Goal: Obtain resource: Download file/media

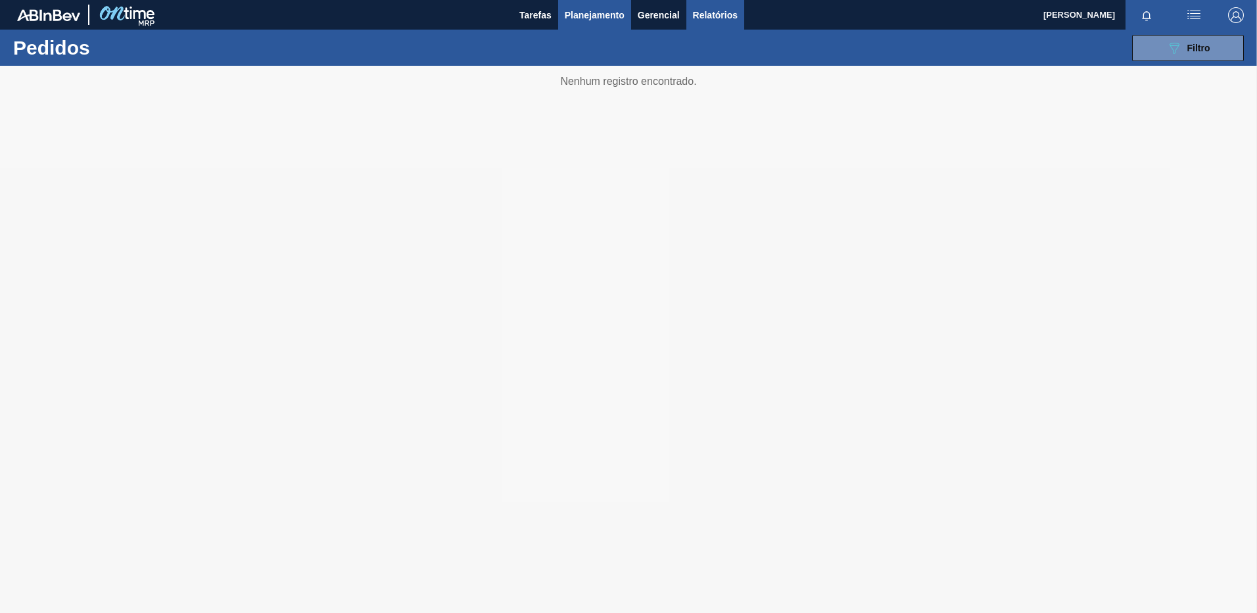
click at [712, 22] on span "Relatórios" at bounding box center [715, 15] width 45 height 16
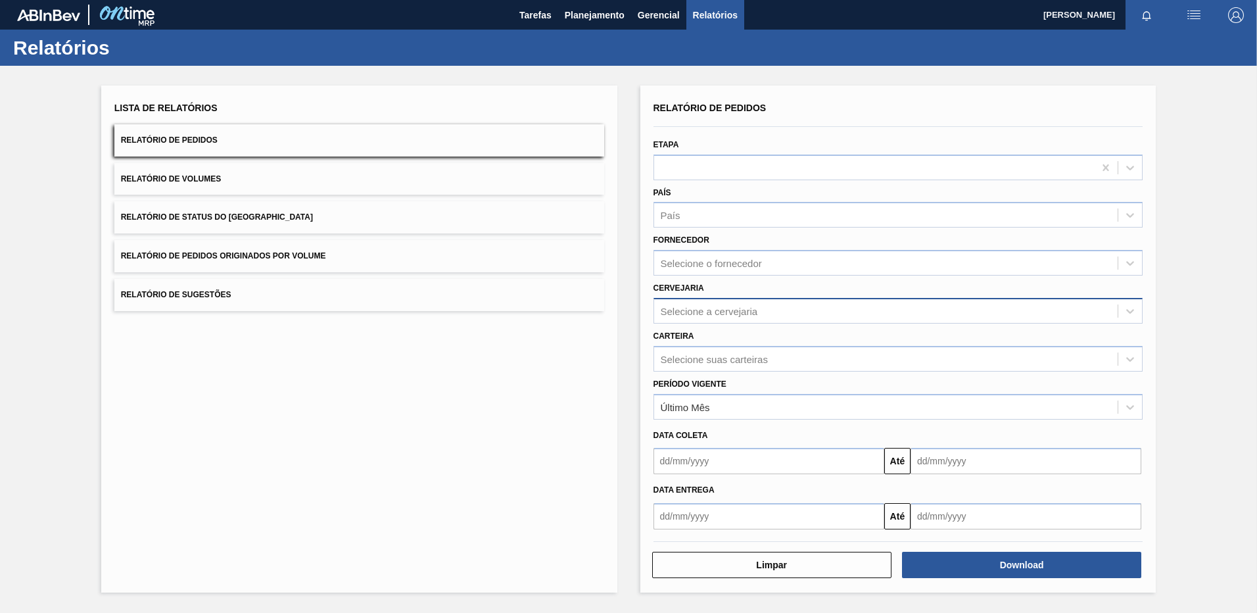
click at [711, 302] on div "Selecione a cervejaria" at bounding box center [886, 310] width 464 height 19
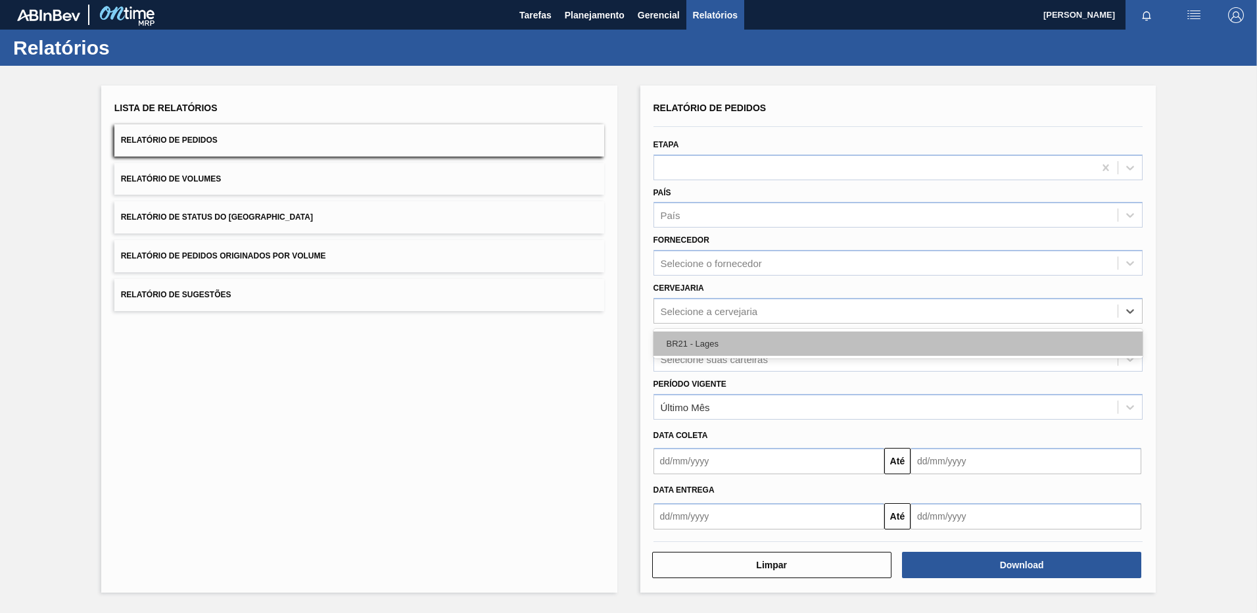
click at [715, 342] on div "BR21 - Lages" at bounding box center [899, 343] width 490 height 24
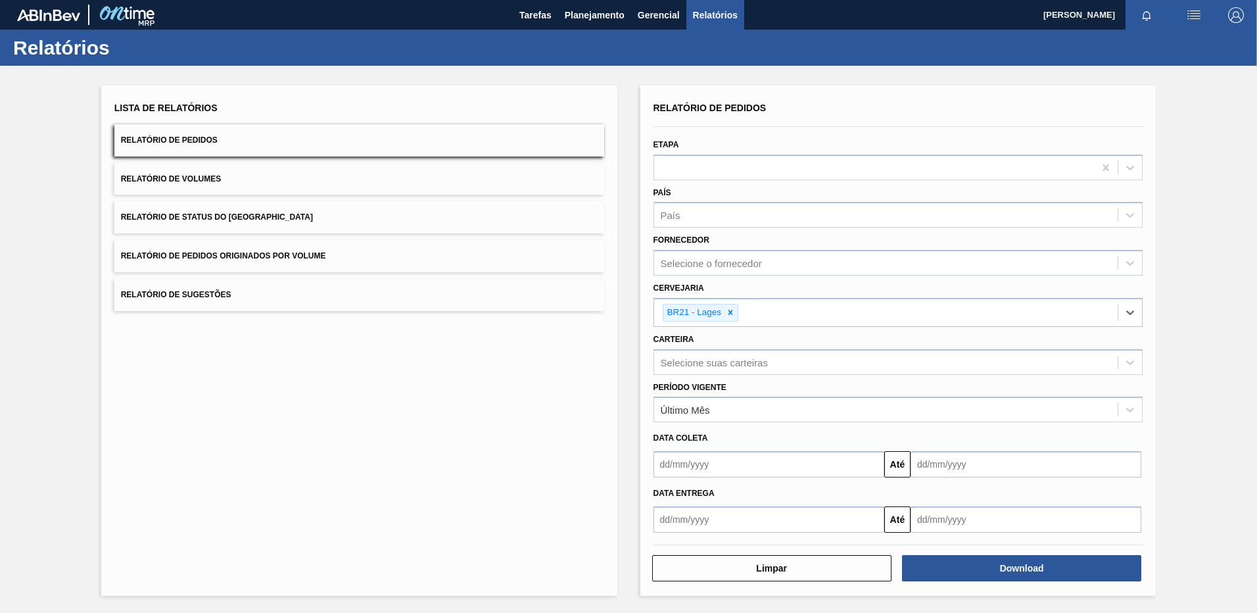
click at [723, 460] on input "text" at bounding box center [769, 464] width 231 height 26
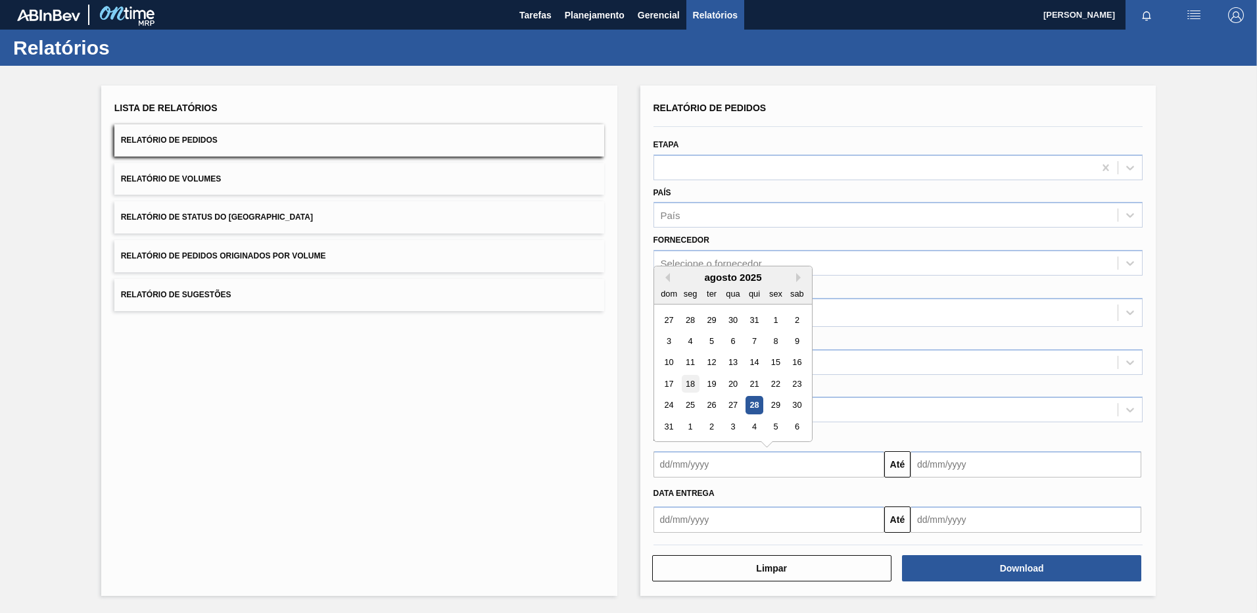
click at [690, 385] on div "18" at bounding box center [690, 384] width 18 height 18
type input "[DATE]"
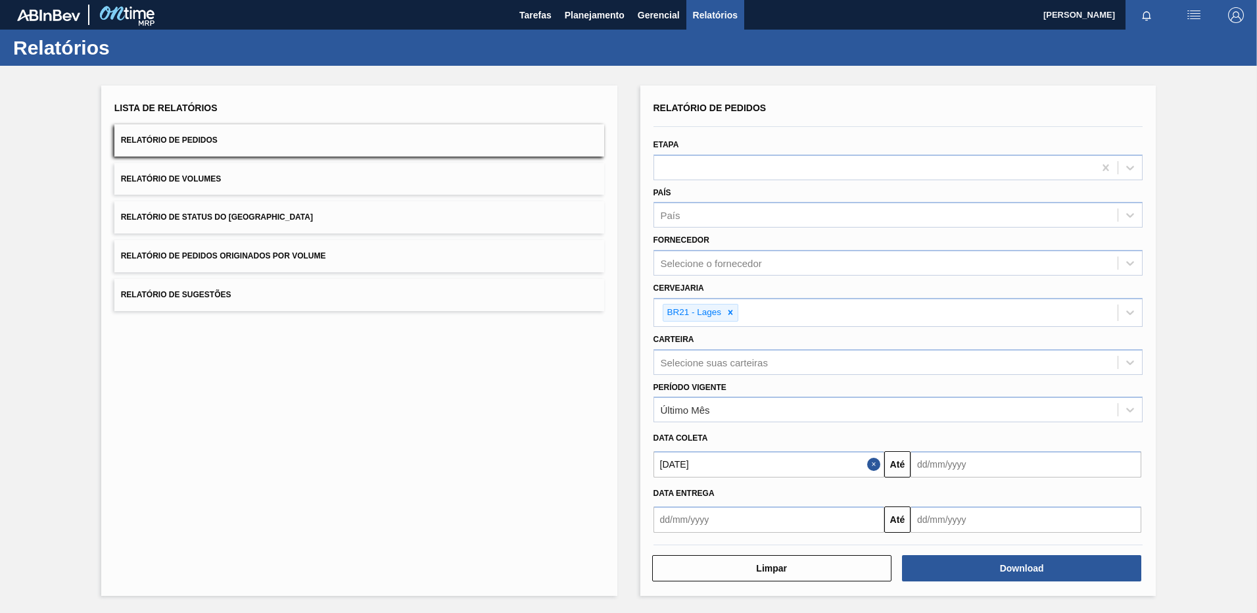
click at [687, 527] on input "text" at bounding box center [769, 519] width 231 height 26
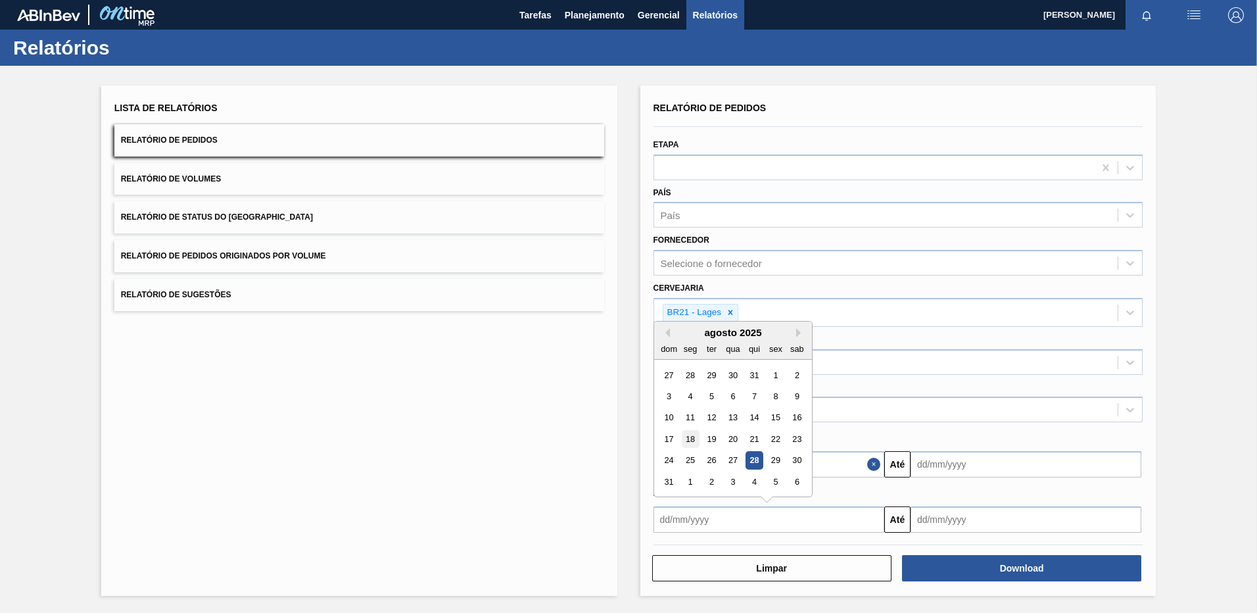
click at [690, 442] on div "18" at bounding box center [690, 439] width 18 height 18
type input "[DATE]"
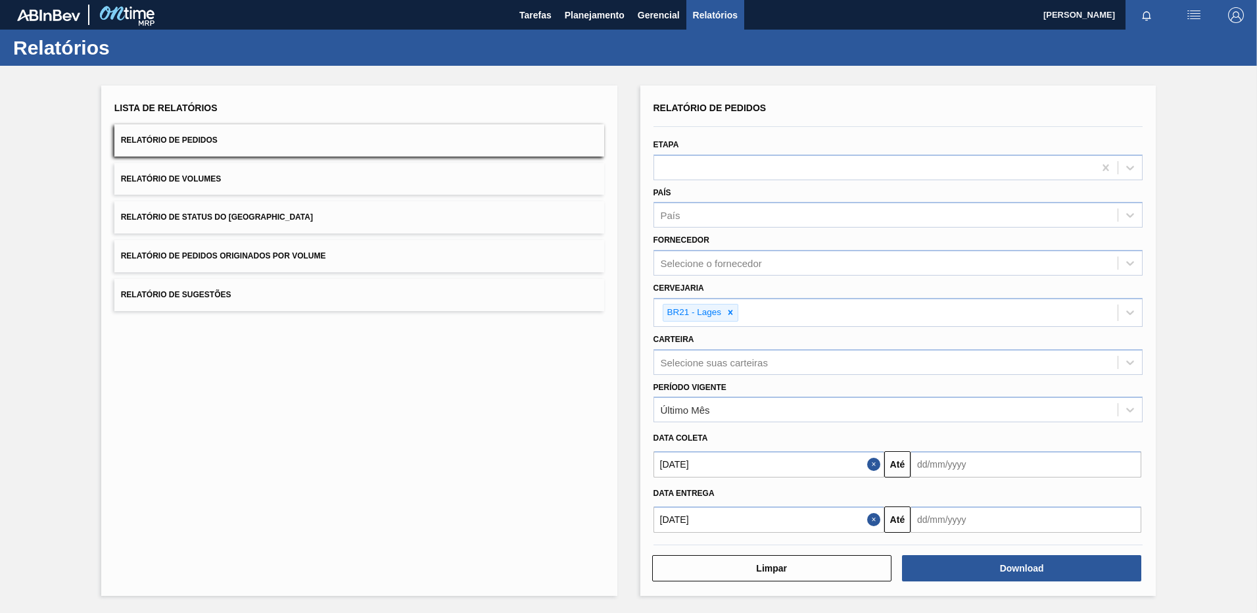
click at [946, 467] on input "text" at bounding box center [1026, 464] width 231 height 26
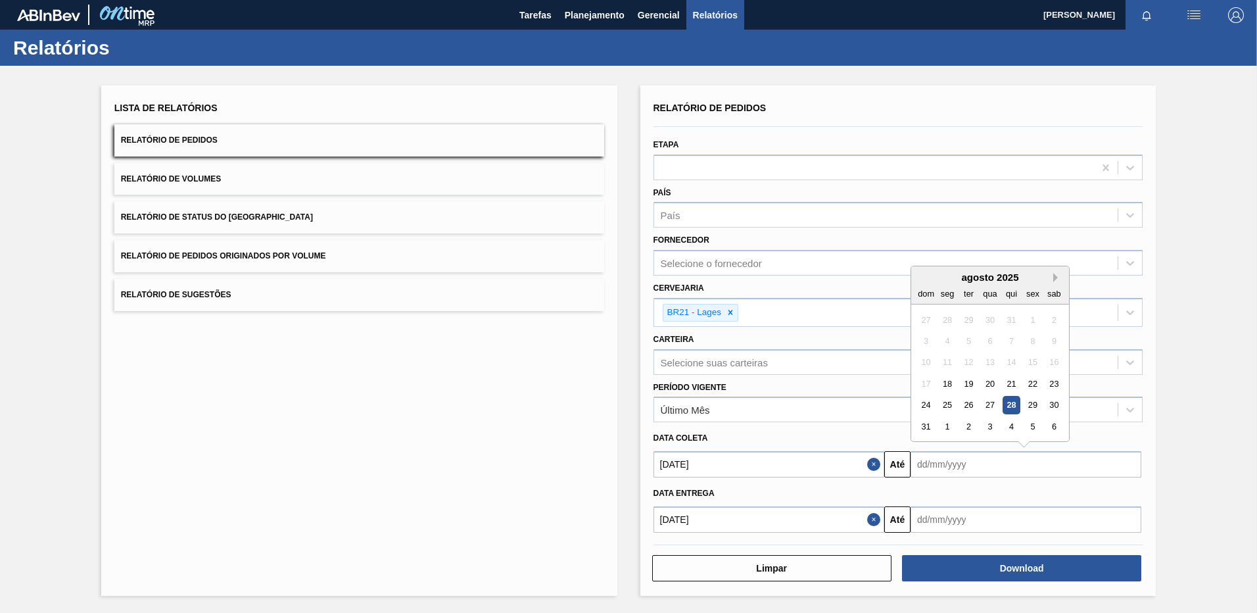
click at [1055, 274] on button "Next Month" at bounding box center [1057, 277] width 9 height 9
click at [926, 406] on div "28" at bounding box center [926, 405] width 18 height 18
type input "[DATE]"
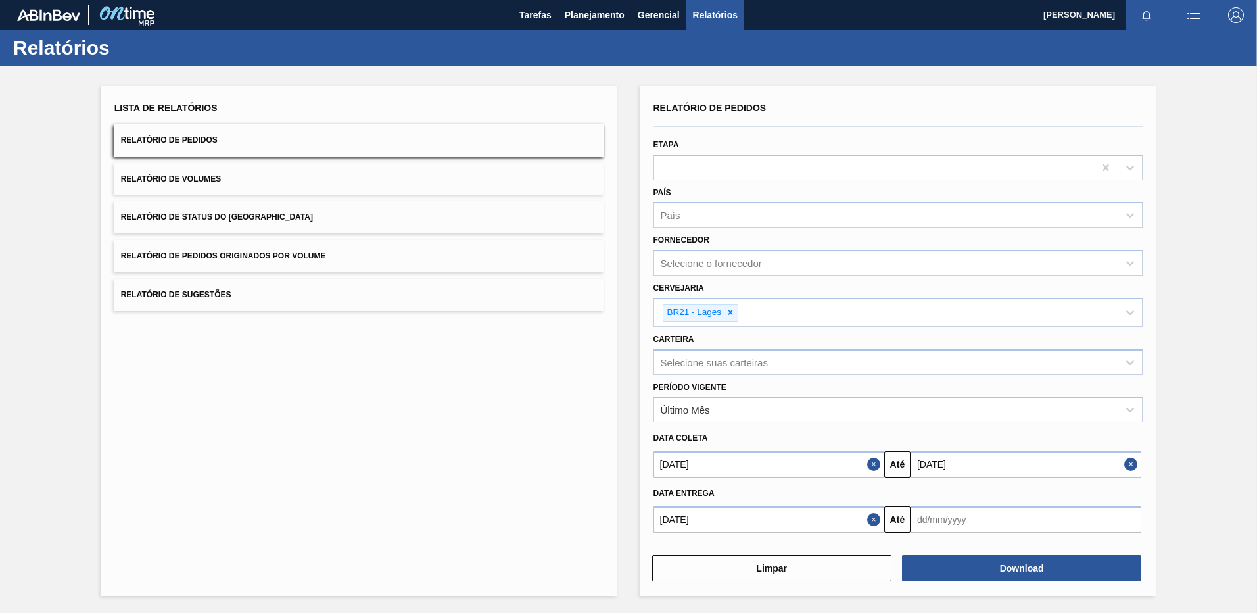
click at [951, 518] on input "text" at bounding box center [1026, 519] width 231 height 26
click at [1051, 336] on div "agosto 2025" at bounding box center [990, 332] width 158 height 11
click at [1054, 333] on button "Next Month" at bounding box center [1057, 332] width 9 height 9
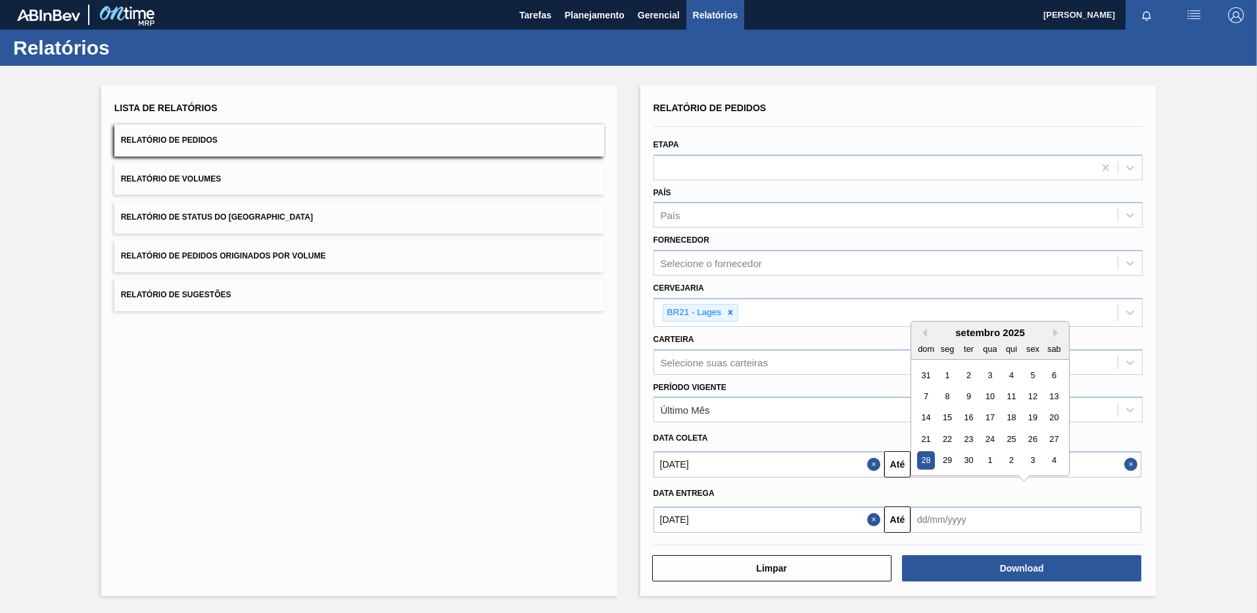
click at [924, 456] on div "28" at bounding box center [926, 461] width 18 height 18
type input "[DATE]"
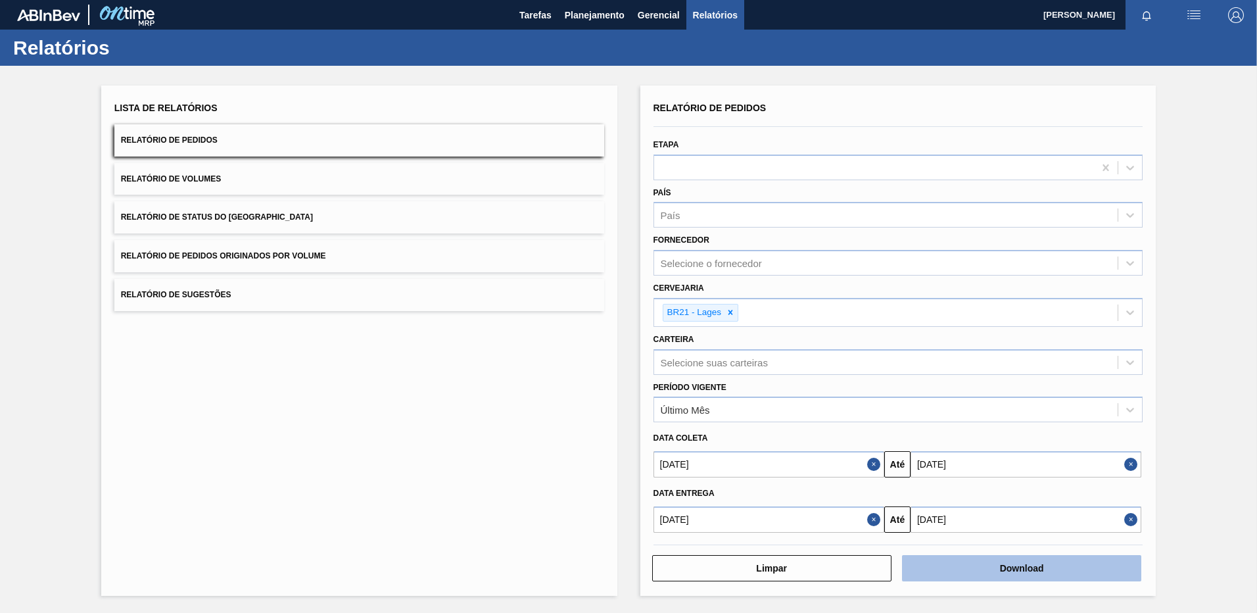
click at [930, 562] on button "Download" at bounding box center [1021, 568] width 239 height 26
